Goal: Task Accomplishment & Management: Manage account settings

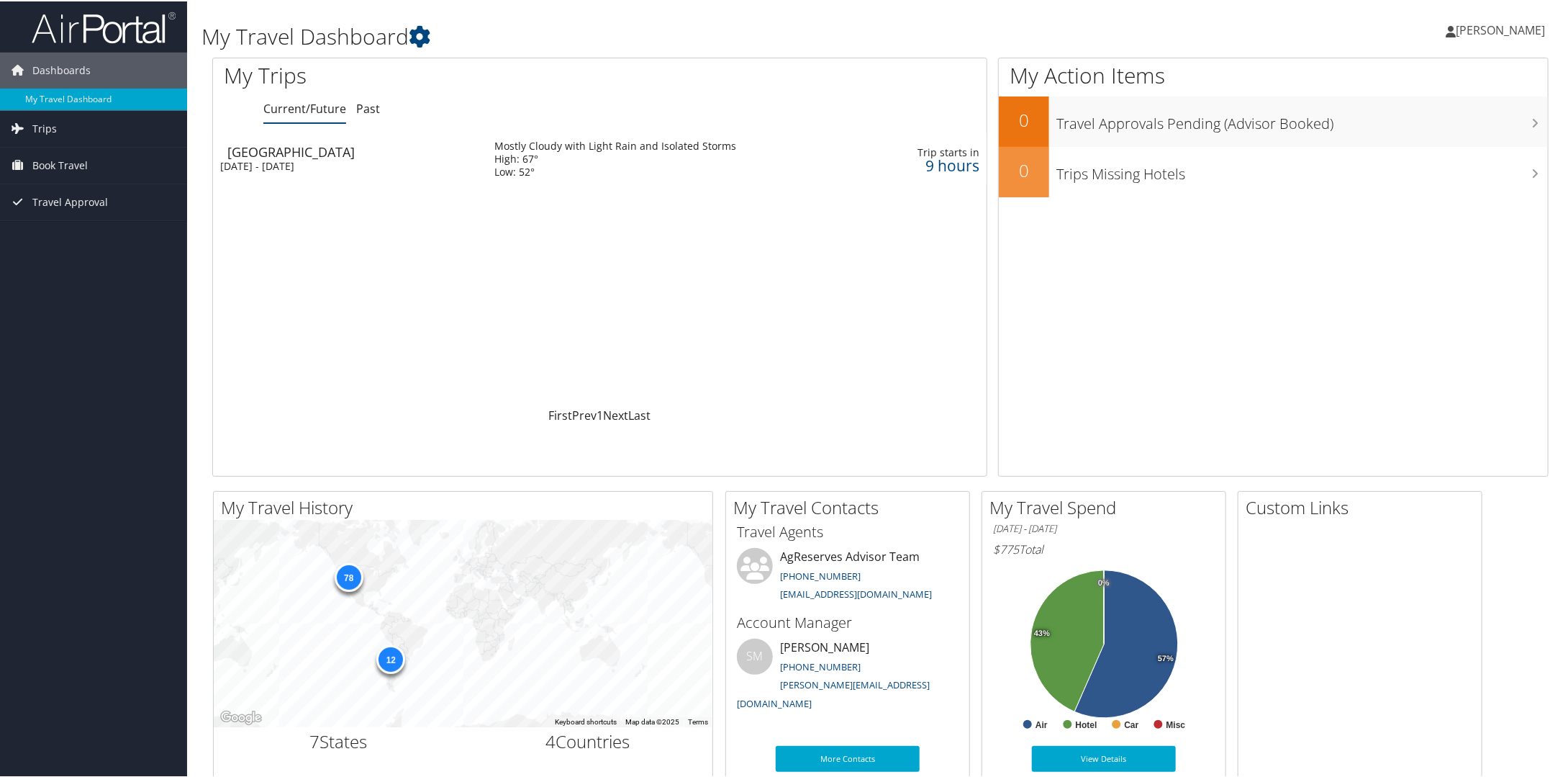
click at [1500, 28] on span "[PERSON_NAME]" at bounding box center [1500, 28] width 89 height 16
click at [1425, 125] on link "View Travel Profile" at bounding box center [1462, 128] width 161 height 25
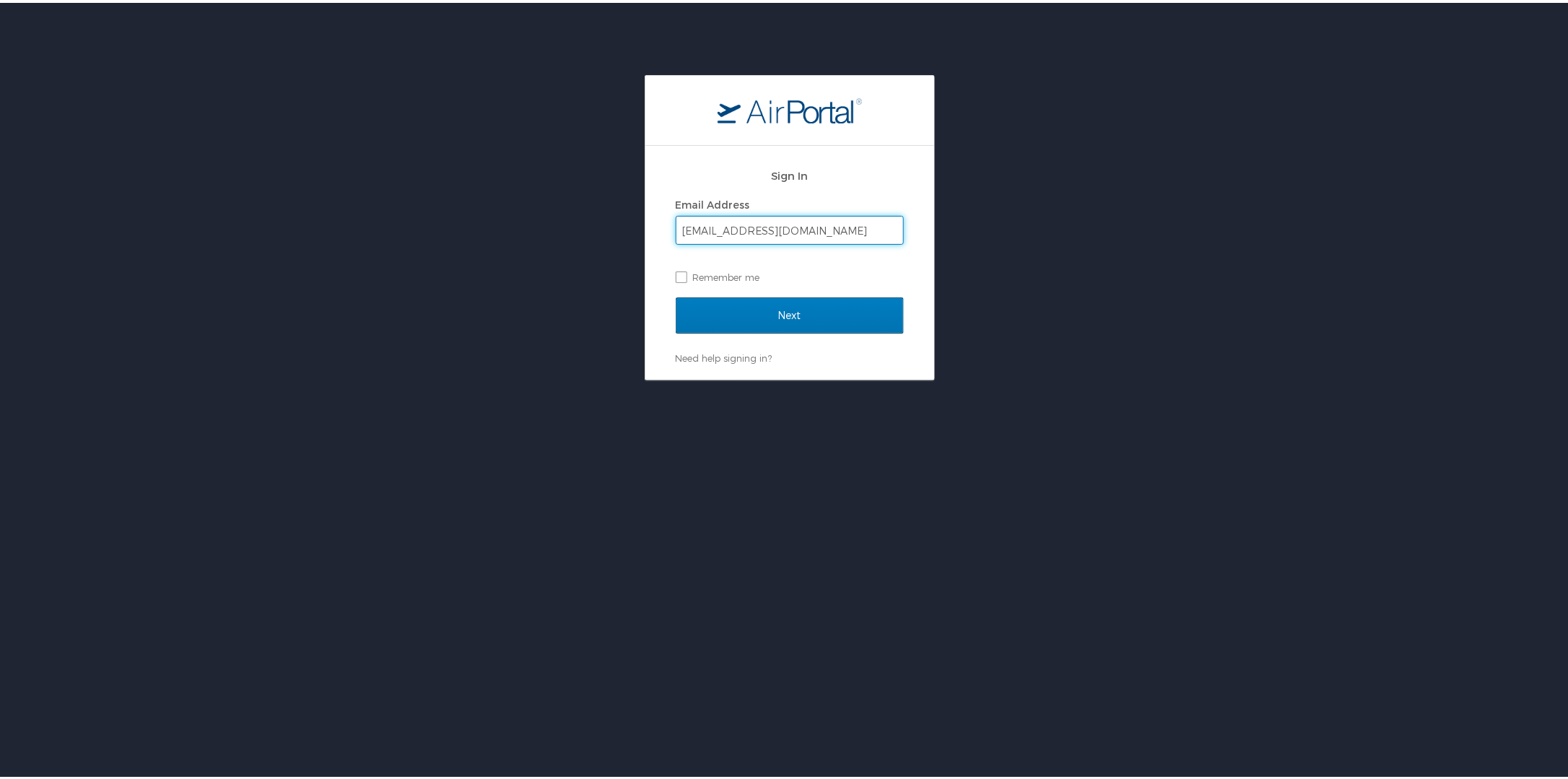
type input "[EMAIL_ADDRESS][DOMAIN_NAME]"
click at [676, 294] on input "Next" at bounding box center [790, 312] width 228 height 36
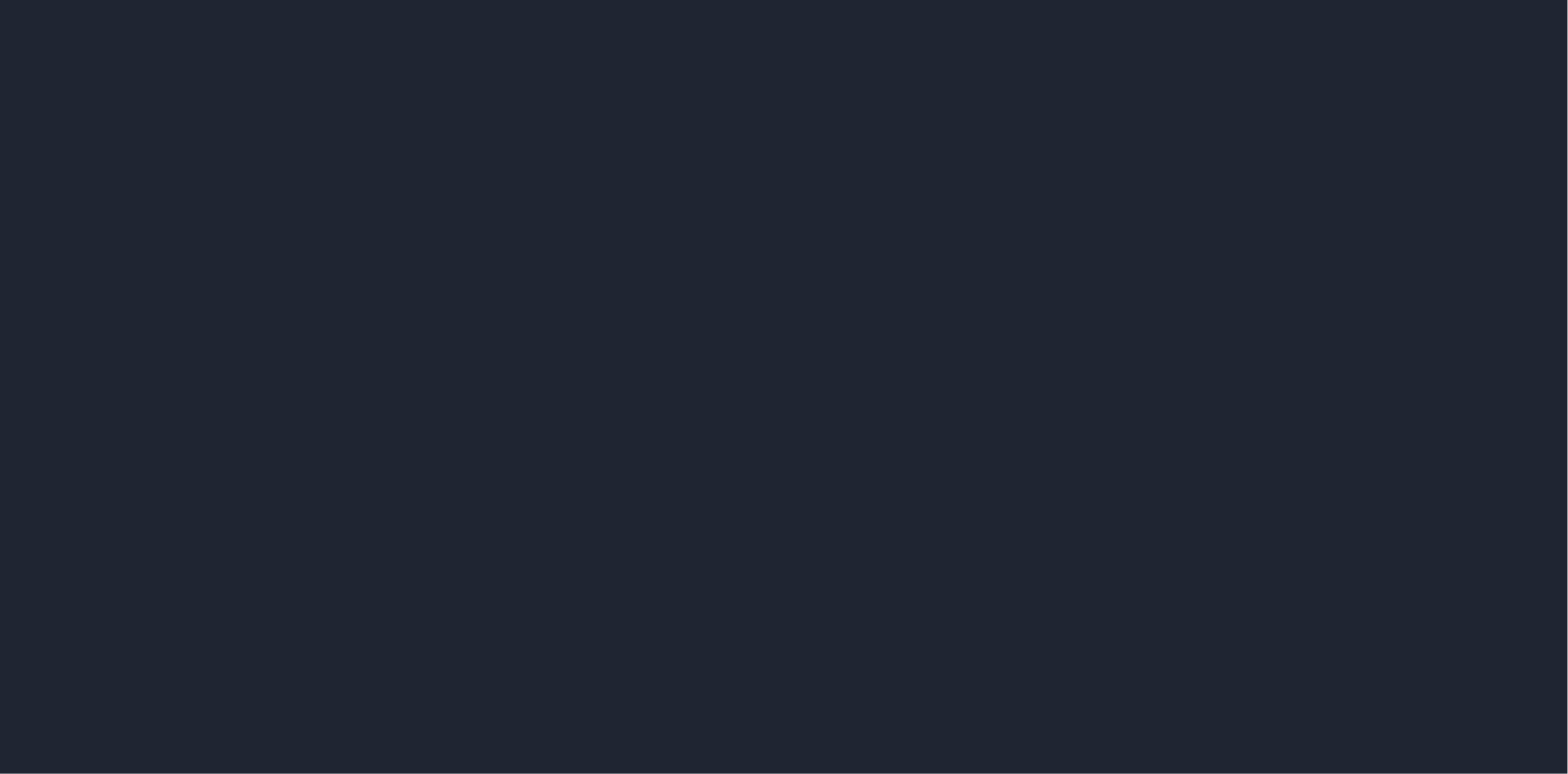
select select "US"
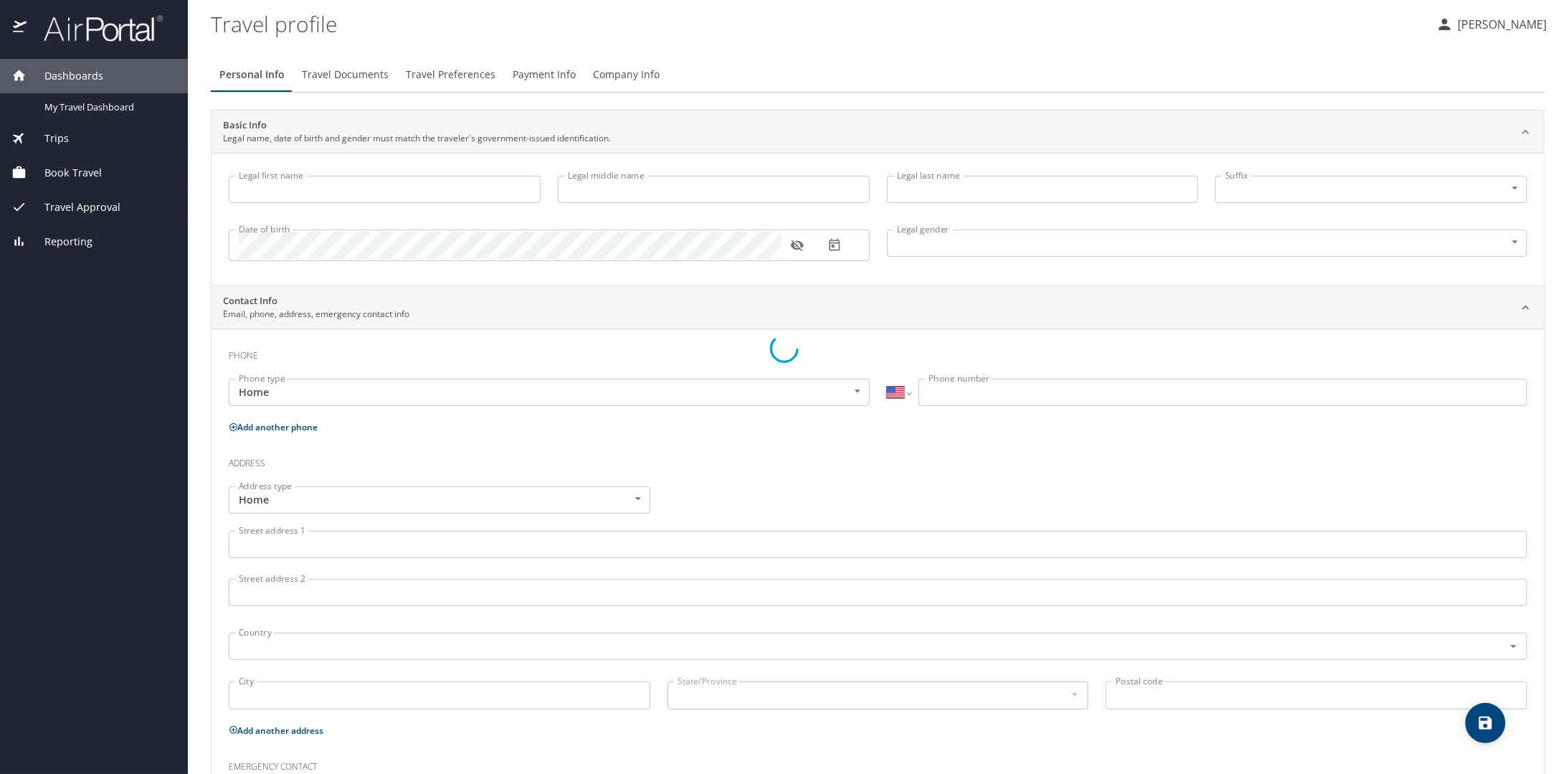
type input "[PERSON_NAME]"
type input "Gallacher"
type input "Male"
type input "Sharlet"
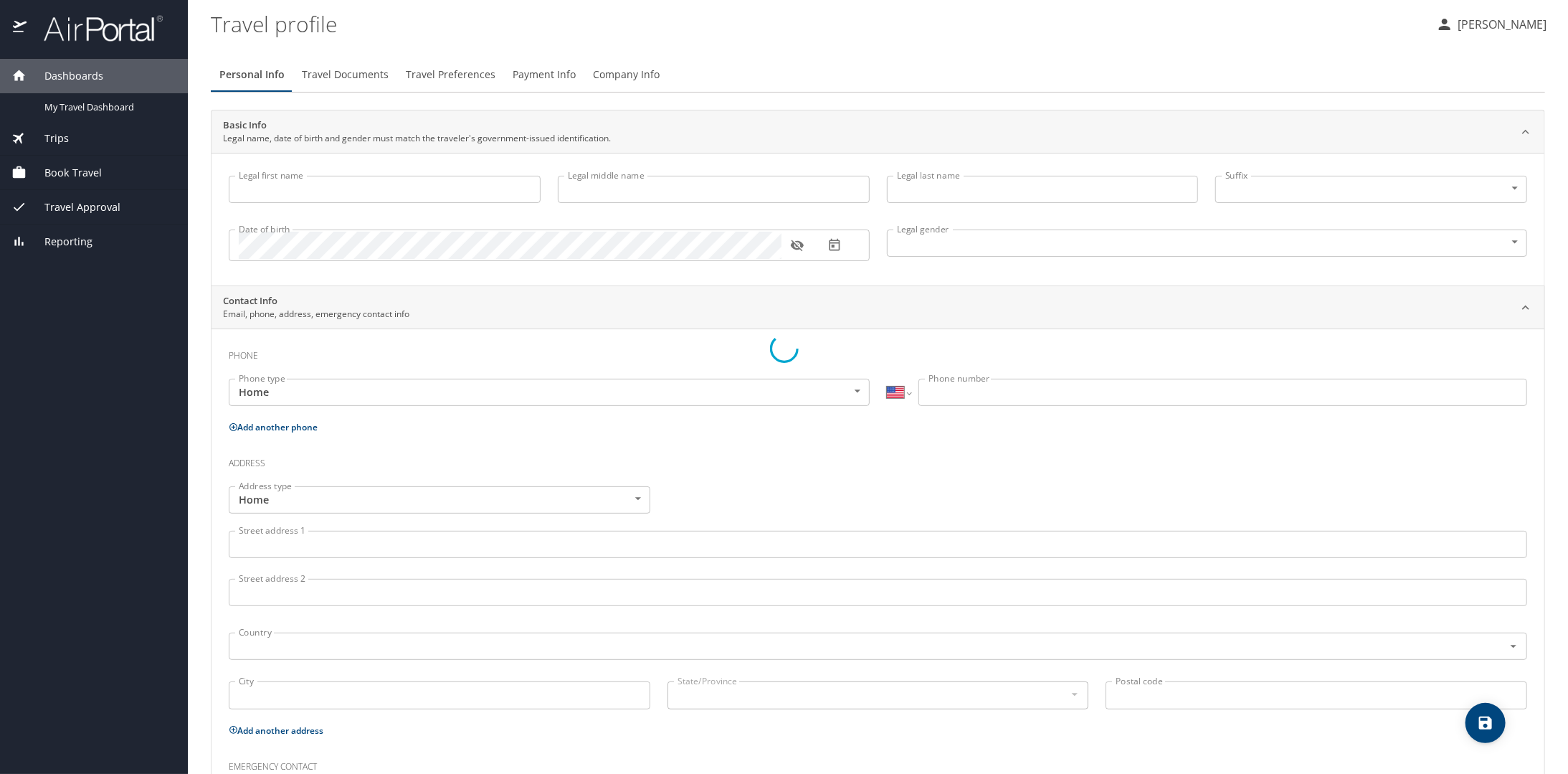
type input "Gallacher"
type input "(801) 882-5320"
select select "US"
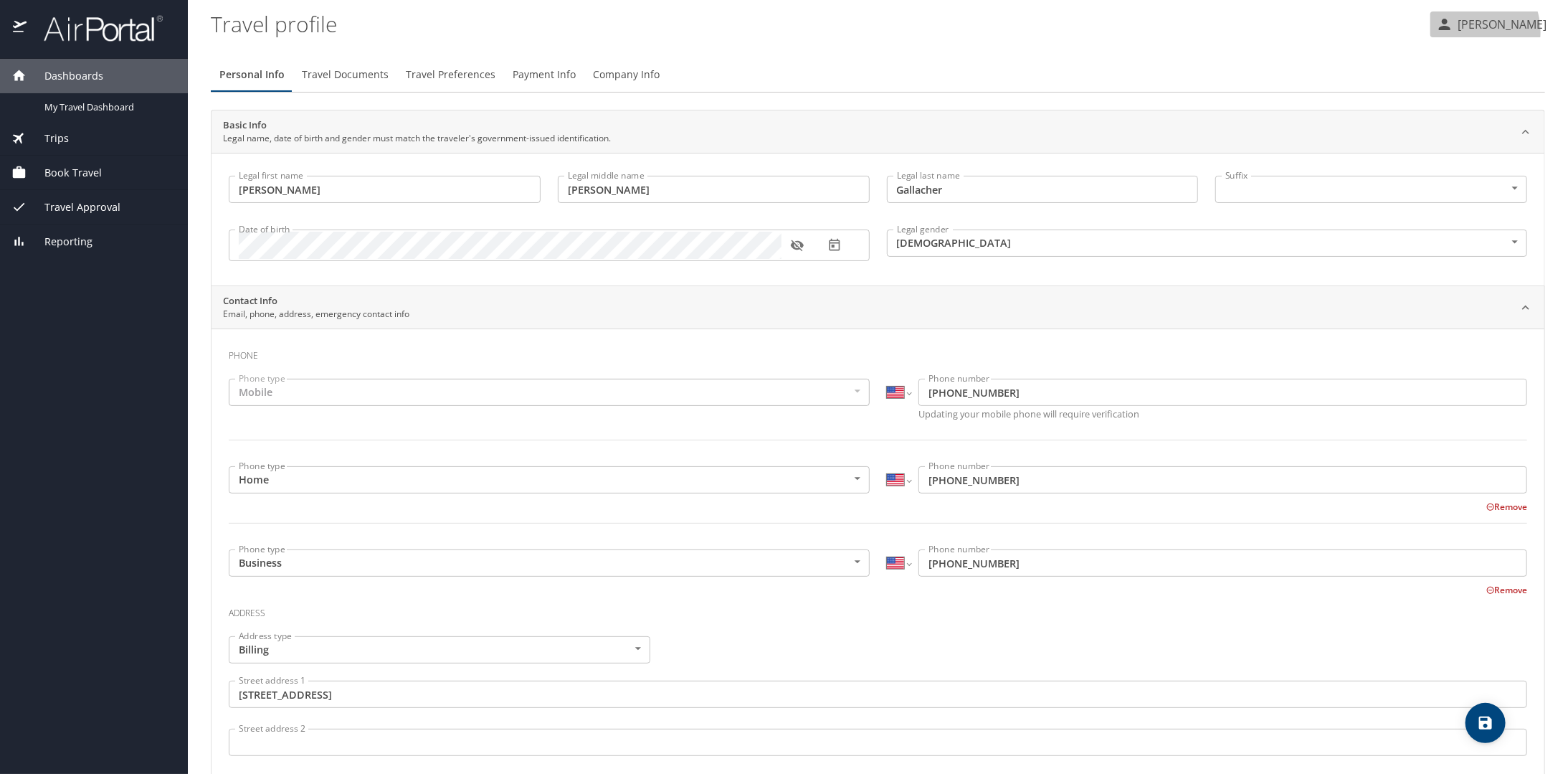
click at [1474, 32] on p "[PERSON_NAME]" at bounding box center [1501, 24] width 93 height 17
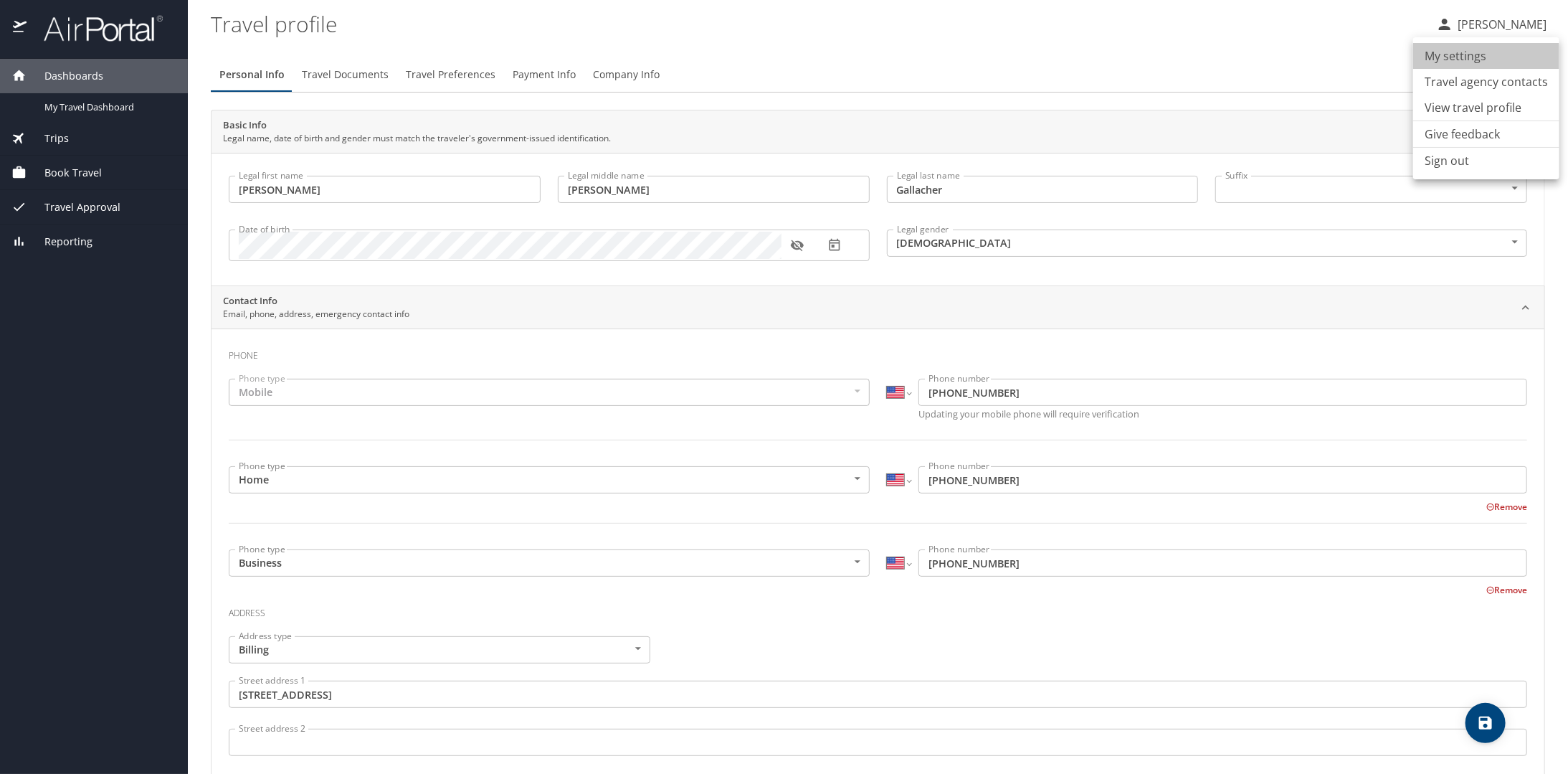
click at [1496, 53] on li "My settings" at bounding box center [1487, 56] width 147 height 26
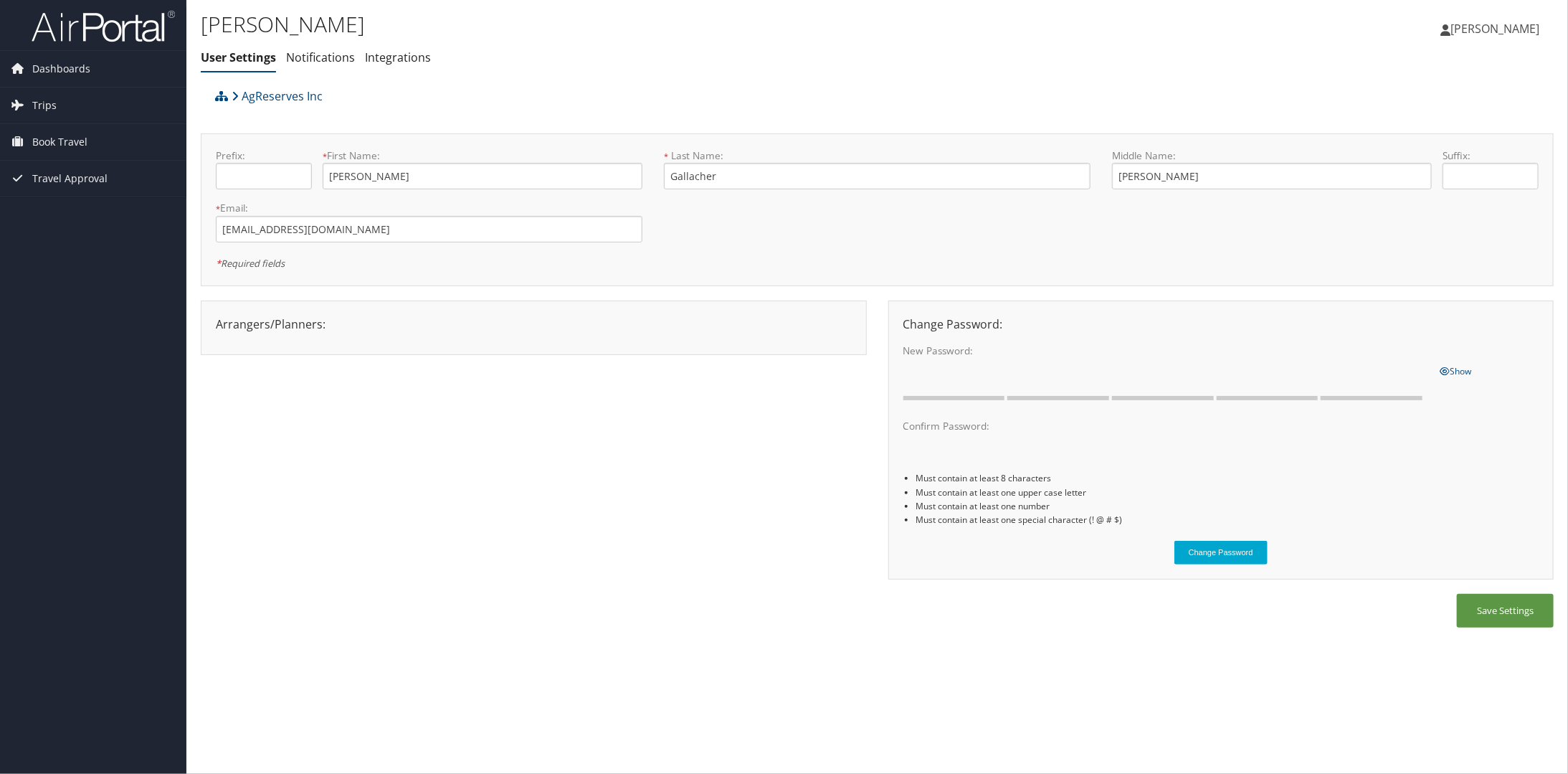
click at [1507, 30] on span "[PERSON_NAME]" at bounding box center [1495, 28] width 89 height 16
